Goal: Register for event/course

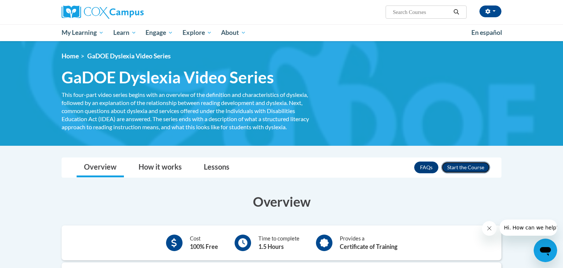
click at [461, 167] on button "Enroll" at bounding box center [465, 167] width 49 height 12
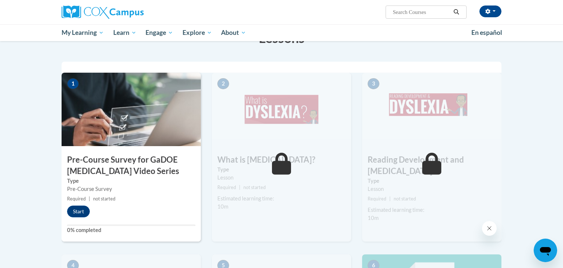
scroll to position [131, 0]
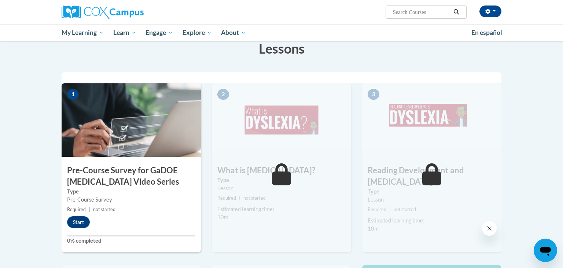
drag, startPoint x: 563, startPoint y: 37, endPoint x: 555, endPoint y: 76, distance: 39.2
click at [555, 76] on body "Amanda Garcia (Eastern Daylight Time GMT-0400 ) My Profile Inbox My Transcripts…" at bounding box center [281, 243] width 563 height 748
click at [76, 222] on button "Start" at bounding box center [78, 222] width 23 height 12
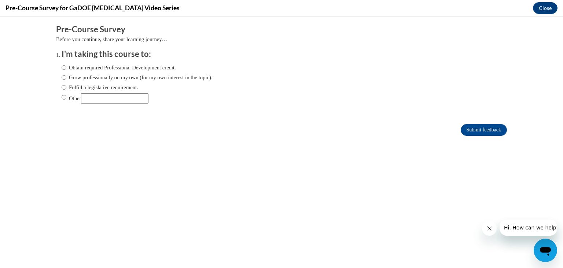
scroll to position [0, 0]
click at [64, 89] on input "Fulfill a legislative requirement." at bounding box center [64, 87] width 5 height 8
radio input "true"
click at [490, 128] on input "Submit feedback" at bounding box center [484, 130] width 46 height 12
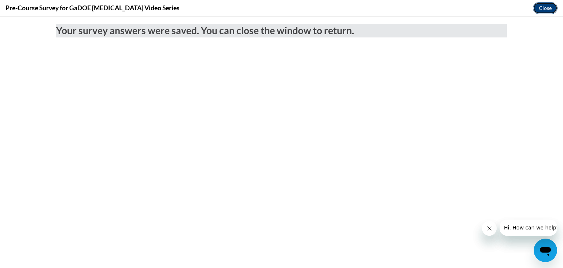
click at [539, 11] on button "Close" at bounding box center [545, 8] width 25 height 12
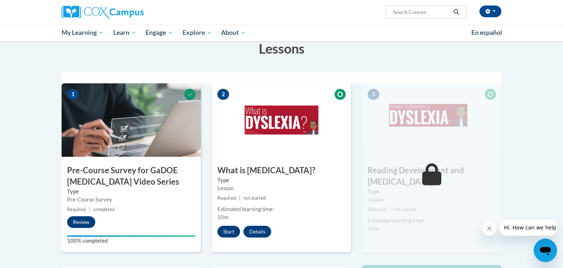
click at [20, 148] on body "Amanda Garcia (Eastern Daylight Time GMT-0400 ) My Profile Inbox My Transcripts…" at bounding box center [281, 243] width 563 height 748
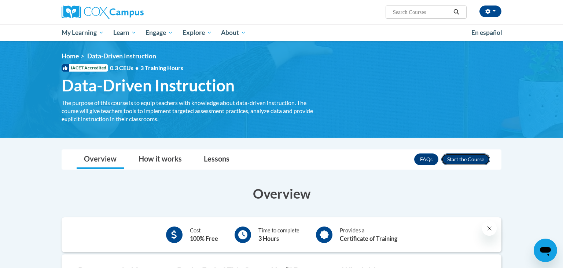
click at [473, 157] on button "Enroll" at bounding box center [465, 159] width 49 height 12
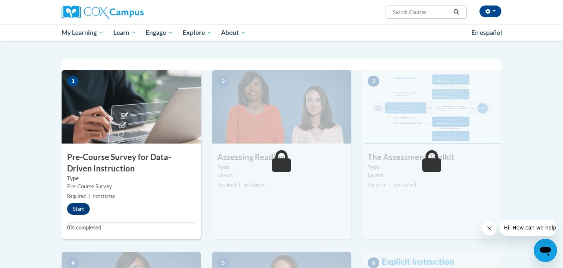
drag, startPoint x: 563, startPoint y: 25, endPoint x: 560, endPoint y: 66, distance: 41.5
click at [560, 66] on html "[PERSON_NAME] (Eastern Daylight Time GMT-0400 ) My Profile Inbox My Transcripts…" at bounding box center [281, 2] width 563 height 268
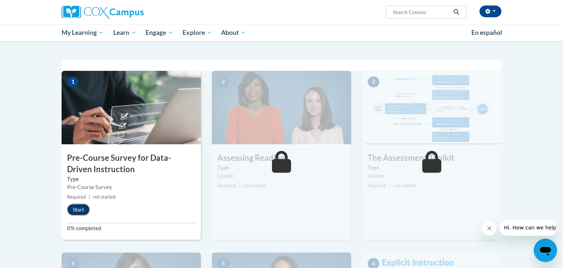
click at [76, 208] on button "Start" at bounding box center [78, 209] width 23 height 12
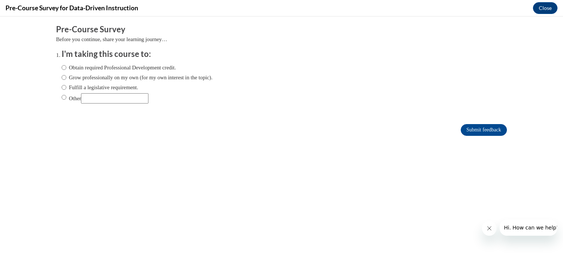
scroll to position [0, 0]
click at [65, 88] on input "Fulfill a legislative requirement." at bounding box center [64, 87] width 5 height 8
radio input "true"
click at [462, 129] on input "Submit feedback" at bounding box center [484, 130] width 46 height 12
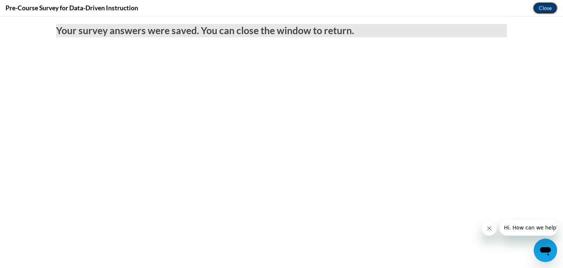
click at [540, 8] on button "Close" at bounding box center [545, 8] width 25 height 12
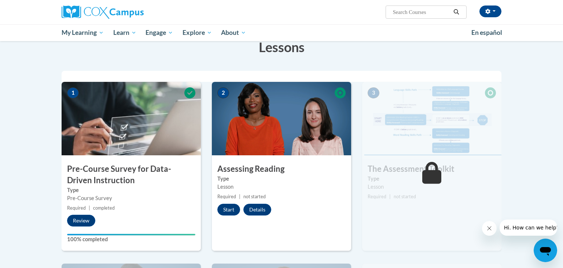
scroll to position [122, 0]
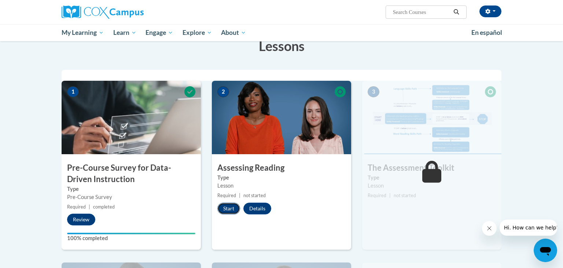
click at [228, 207] on button "Start" at bounding box center [228, 208] width 23 height 12
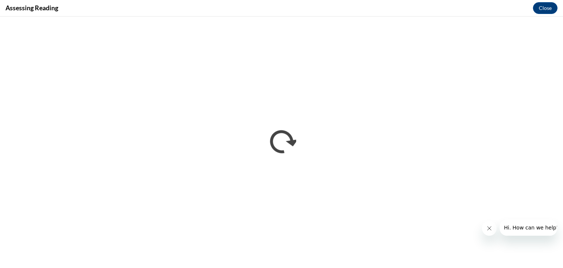
scroll to position [0, 0]
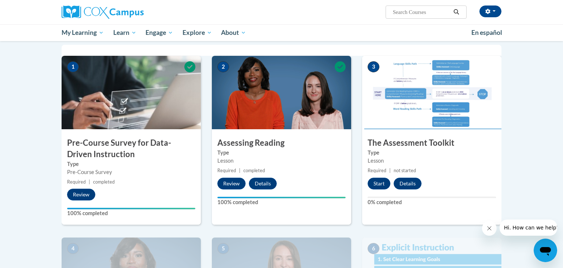
scroll to position [150, 0]
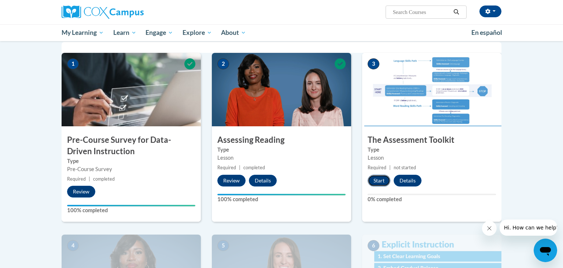
click at [379, 183] on button "Start" at bounding box center [379, 180] width 23 height 12
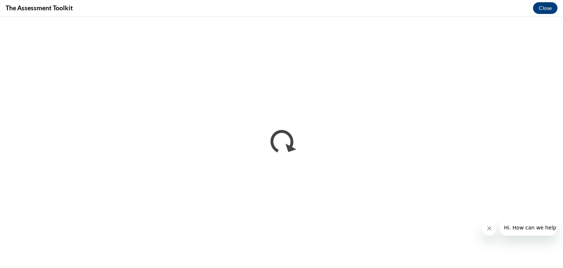
scroll to position [0, 0]
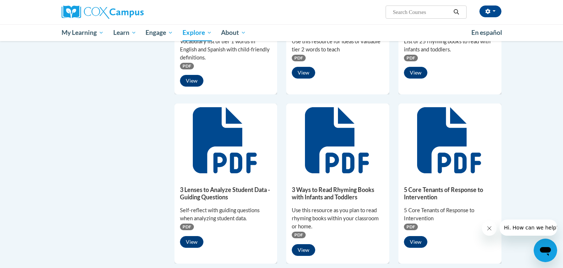
scroll to position [194, 0]
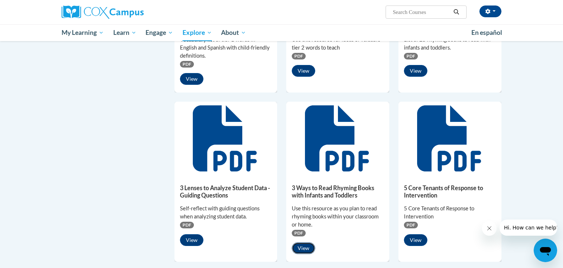
click at [302, 249] on button "View" at bounding box center [303, 248] width 23 height 12
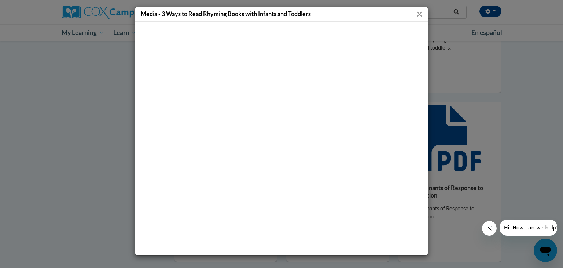
click at [418, 13] on button "Close" at bounding box center [419, 14] width 9 height 9
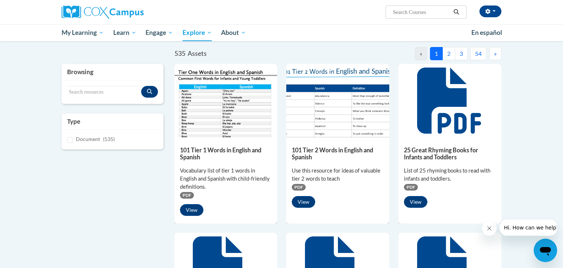
scroll to position [61, 0]
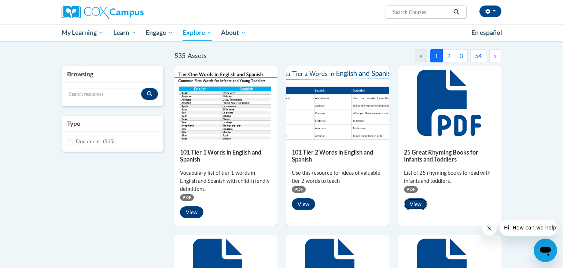
click at [417, 204] on button "View" at bounding box center [415, 204] width 23 height 12
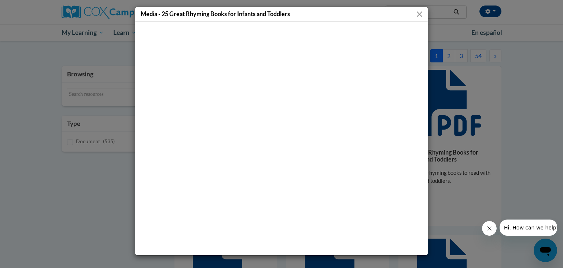
click at [420, 15] on button "Close" at bounding box center [419, 14] width 9 height 9
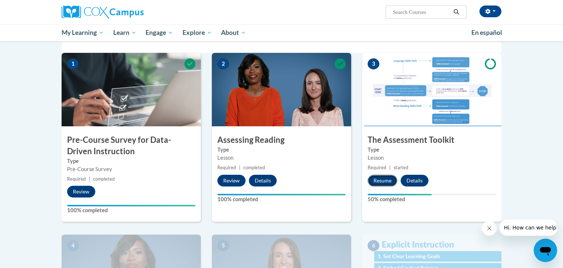
click at [375, 181] on button "Resume" at bounding box center [383, 180] width 30 height 12
